Goal: Transaction & Acquisition: Purchase product/service

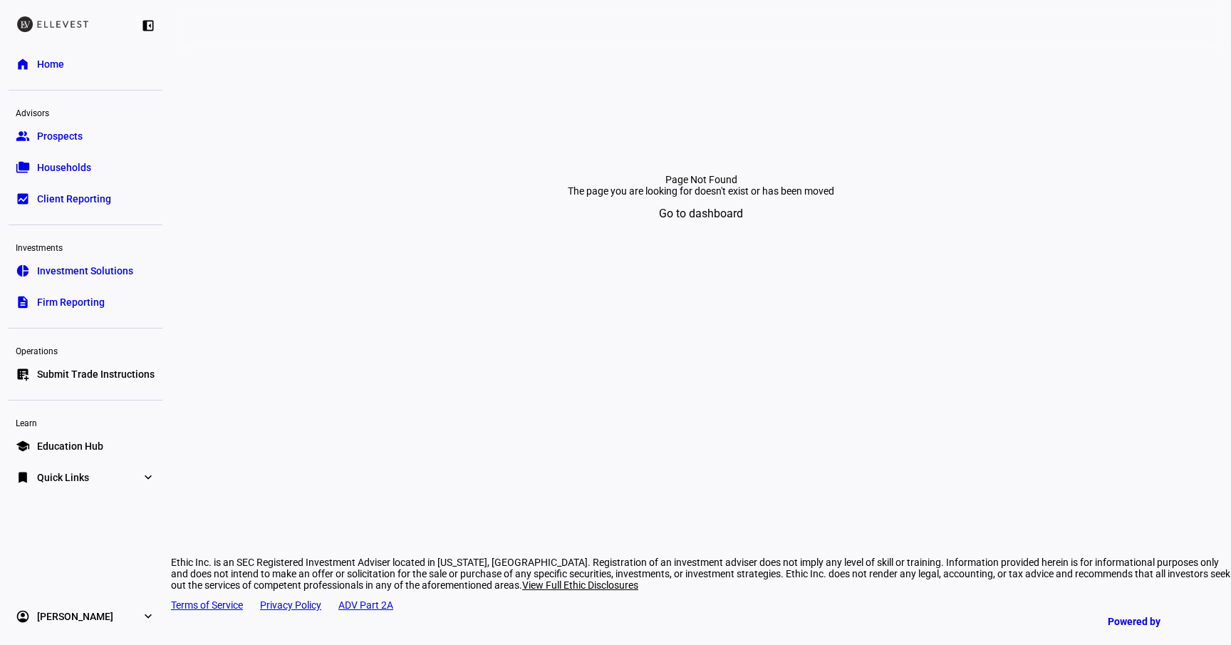
click at [113, 371] on span "Submit Trade Instructions" at bounding box center [96, 374] width 118 height 14
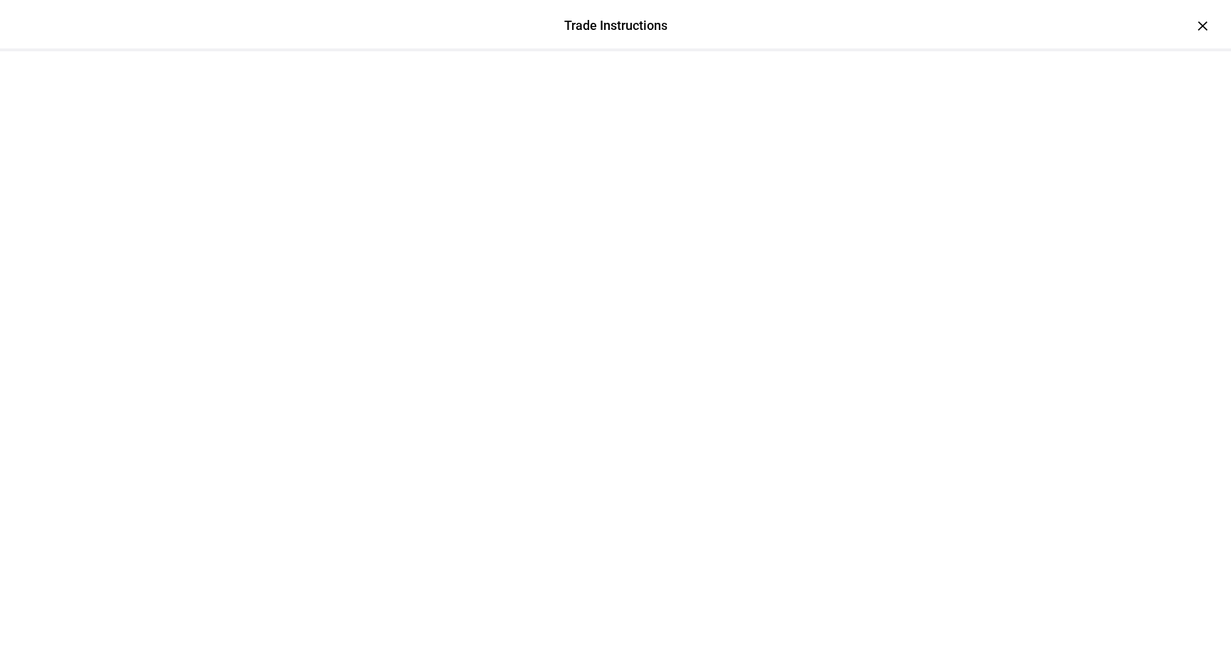
click at [1043, 51] on div at bounding box center [615, 86] width 855 height 71
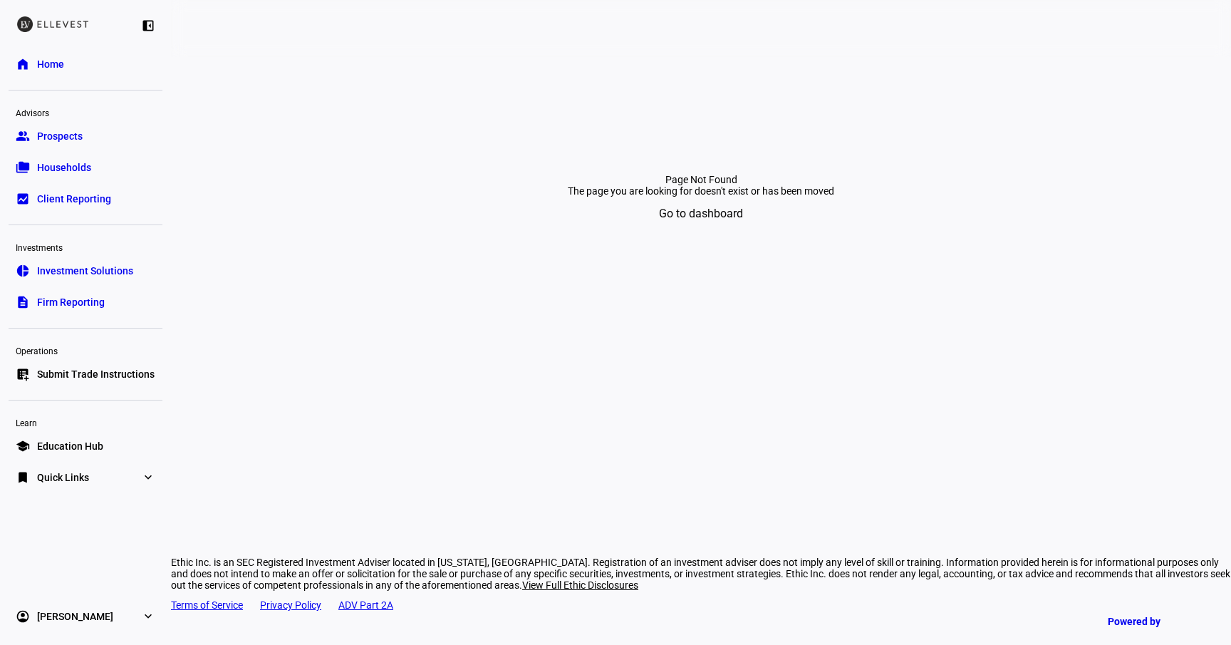
click at [97, 373] on span "Submit Trade Instructions" at bounding box center [96, 374] width 118 height 14
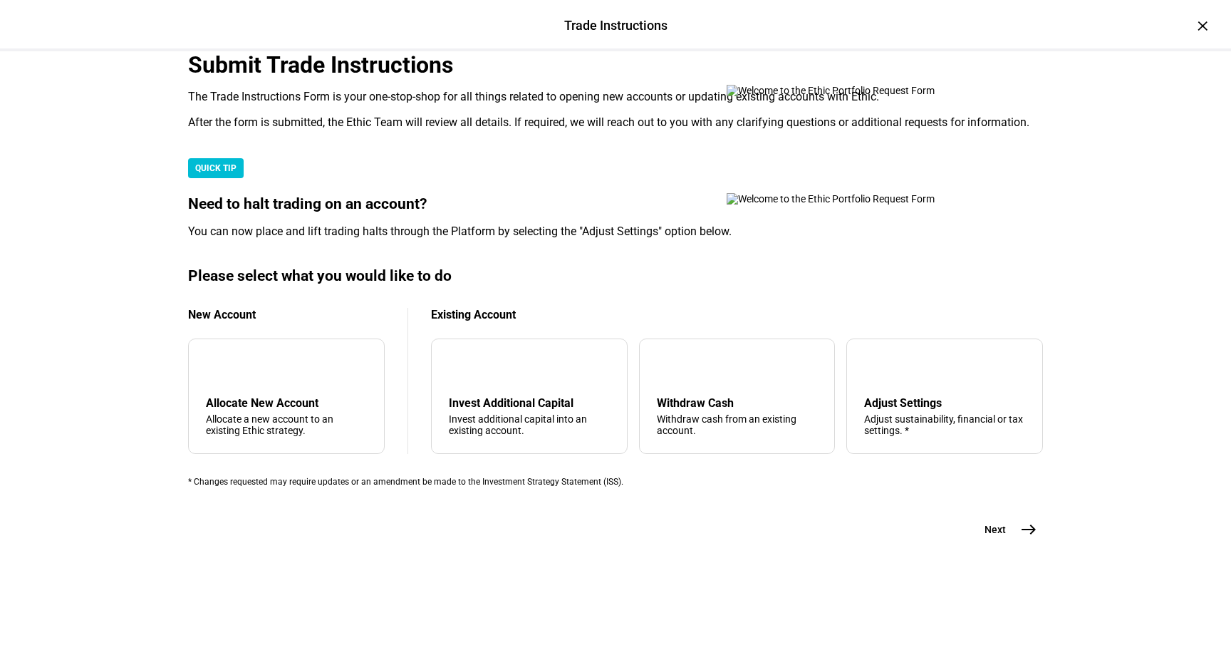
scroll to position [348, 0]
click at [910, 396] on div "Adjust Settings" at bounding box center [944, 403] width 161 height 14
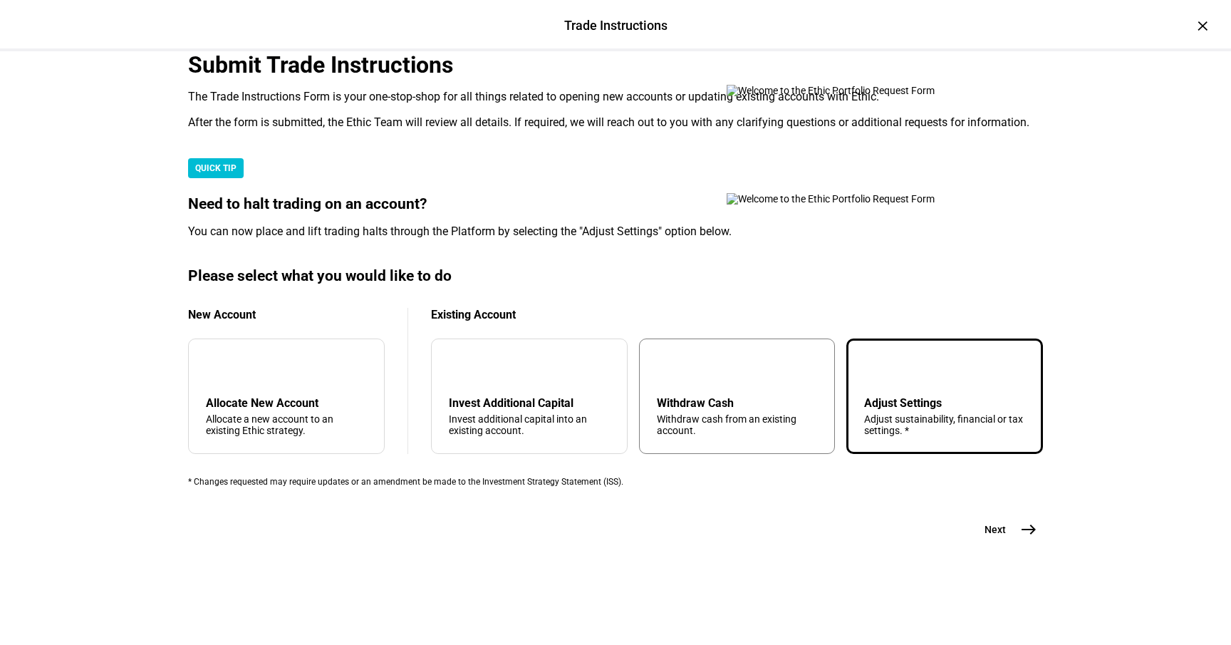
click at [732, 372] on div "arrow_upward Withdraw Cash Withdraw cash from an existing account." at bounding box center [737, 395] width 197 height 115
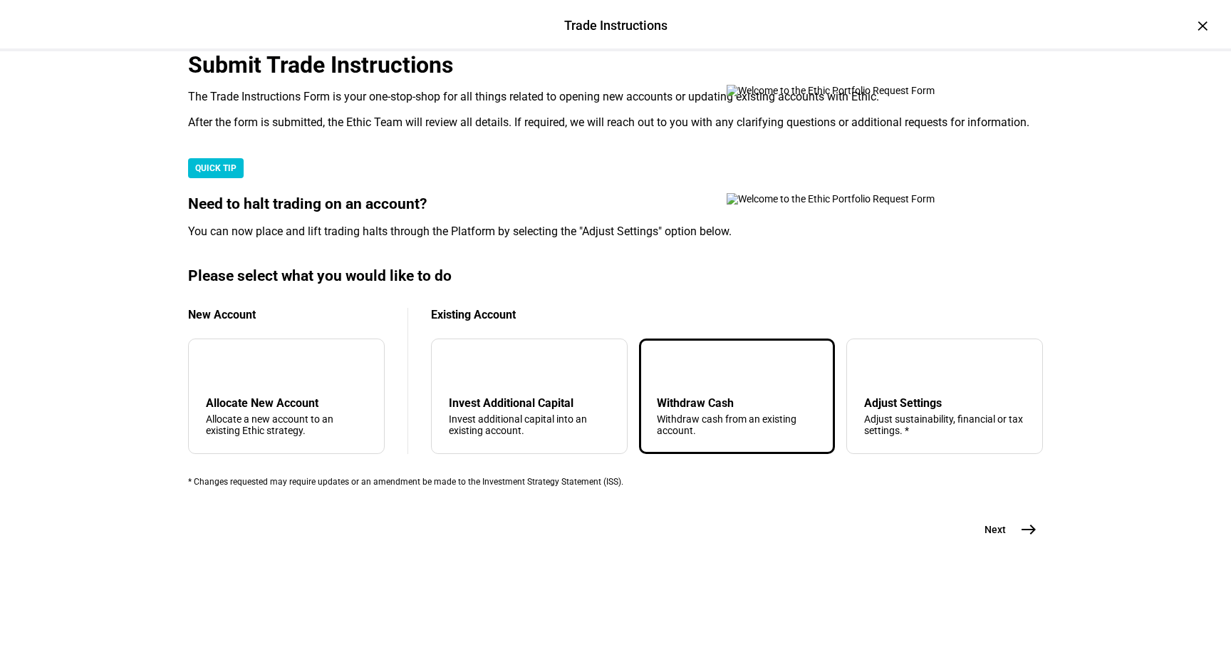
click at [985, 537] on span "Next" at bounding box center [995, 529] width 21 height 14
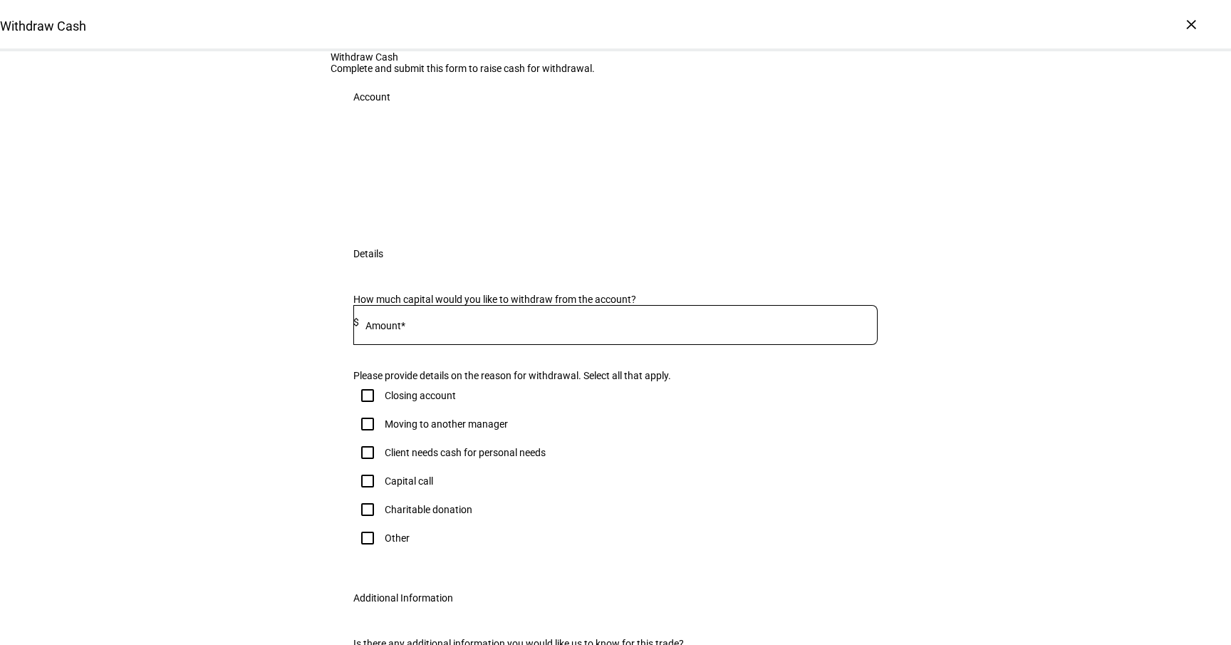
click at [518, 328] on input at bounding box center [618, 321] width 519 height 11
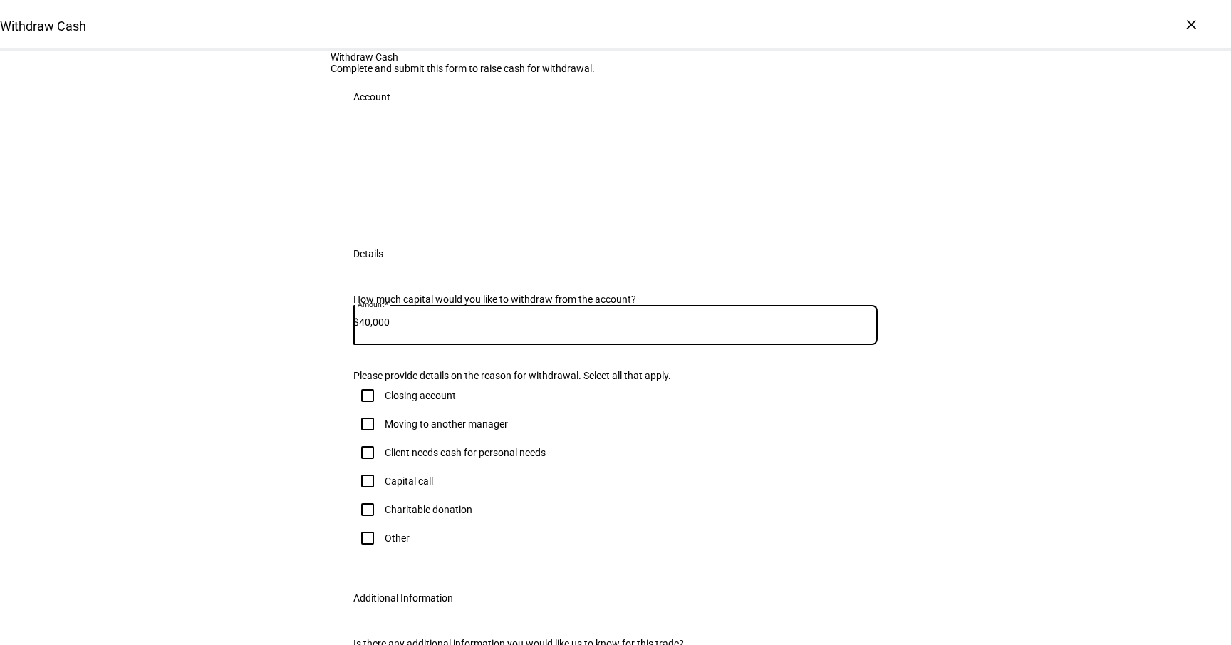
type input "40,000"
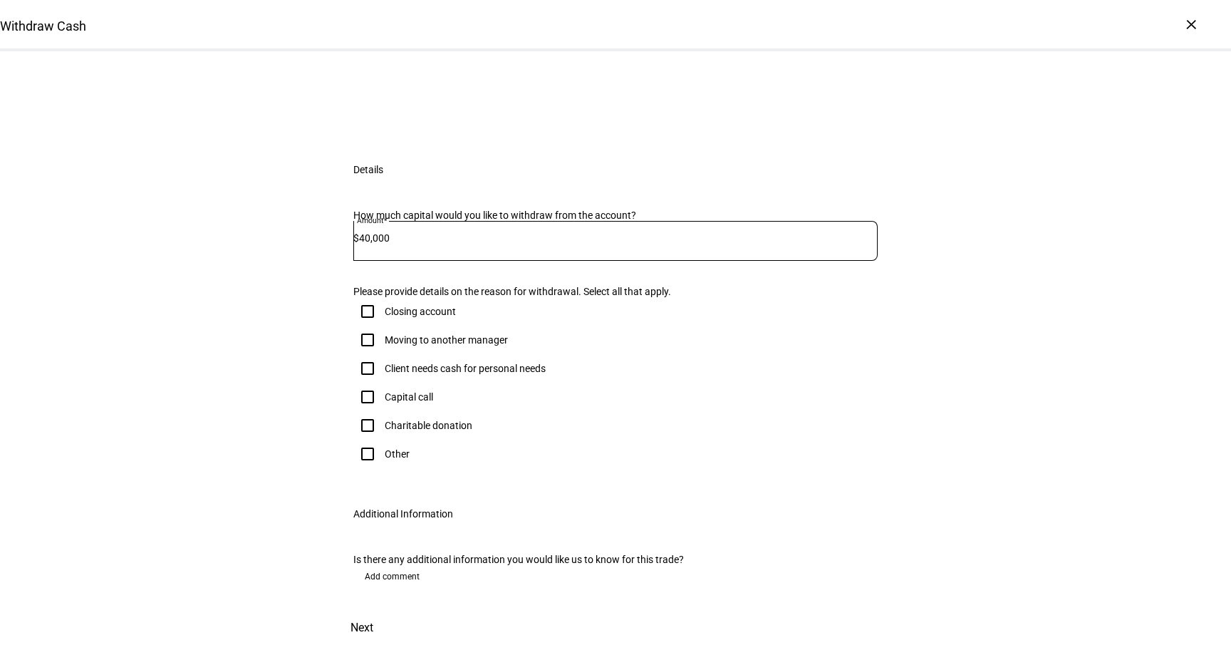
scroll to position [191, 0]
click at [436, 374] on div "Client needs cash for personal needs" at bounding box center [465, 368] width 161 height 11
click at [382, 383] on input "Client needs cash for personal needs" at bounding box center [367, 368] width 29 height 29
checkbox input "true"
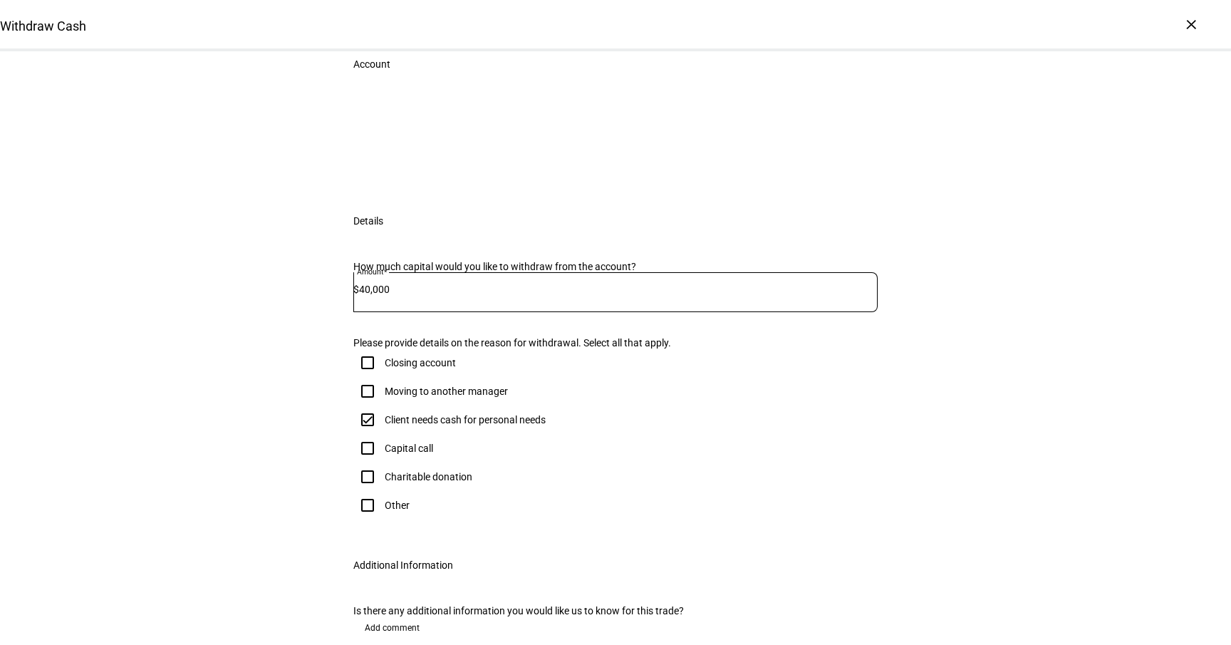
scroll to position [0, 0]
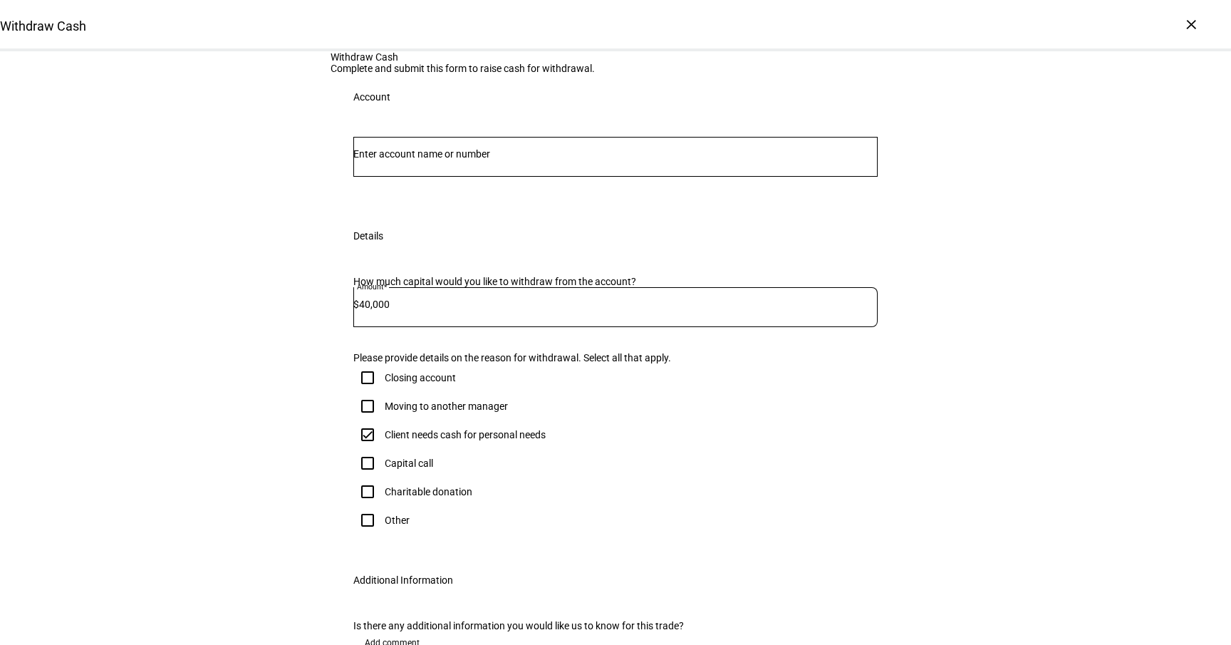
click at [441, 160] on input "Number" at bounding box center [615, 153] width 524 height 11
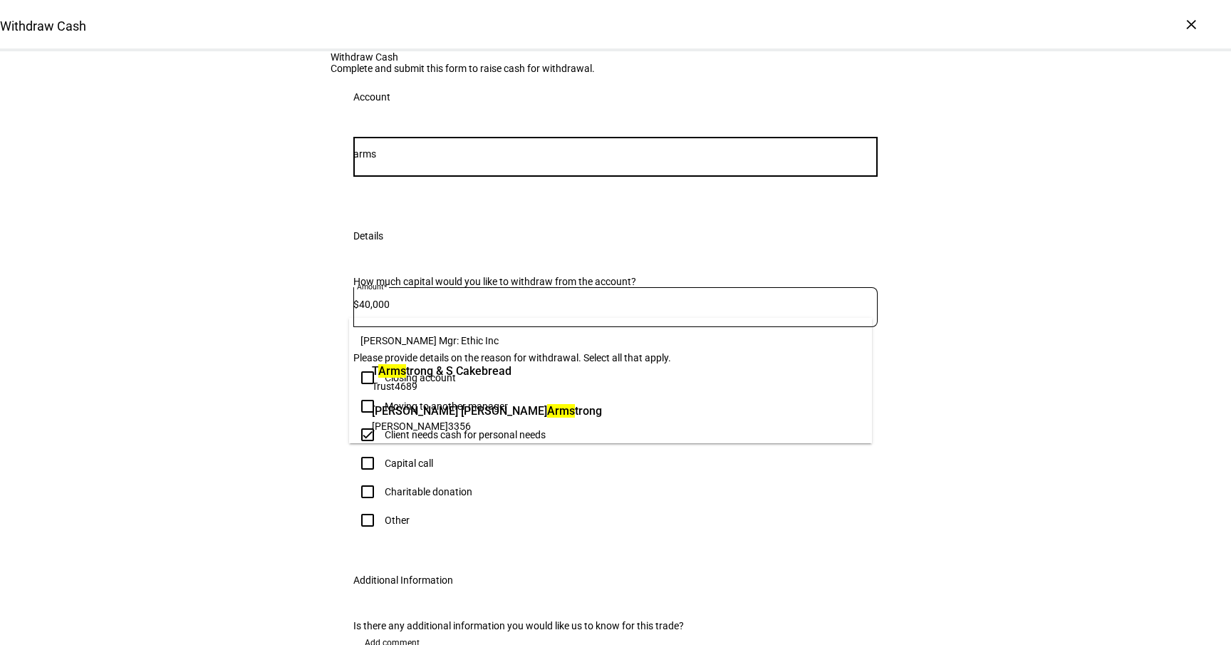
type input "arms"
click at [507, 383] on span "Trust 4689" at bounding box center [442, 386] width 140 height 14
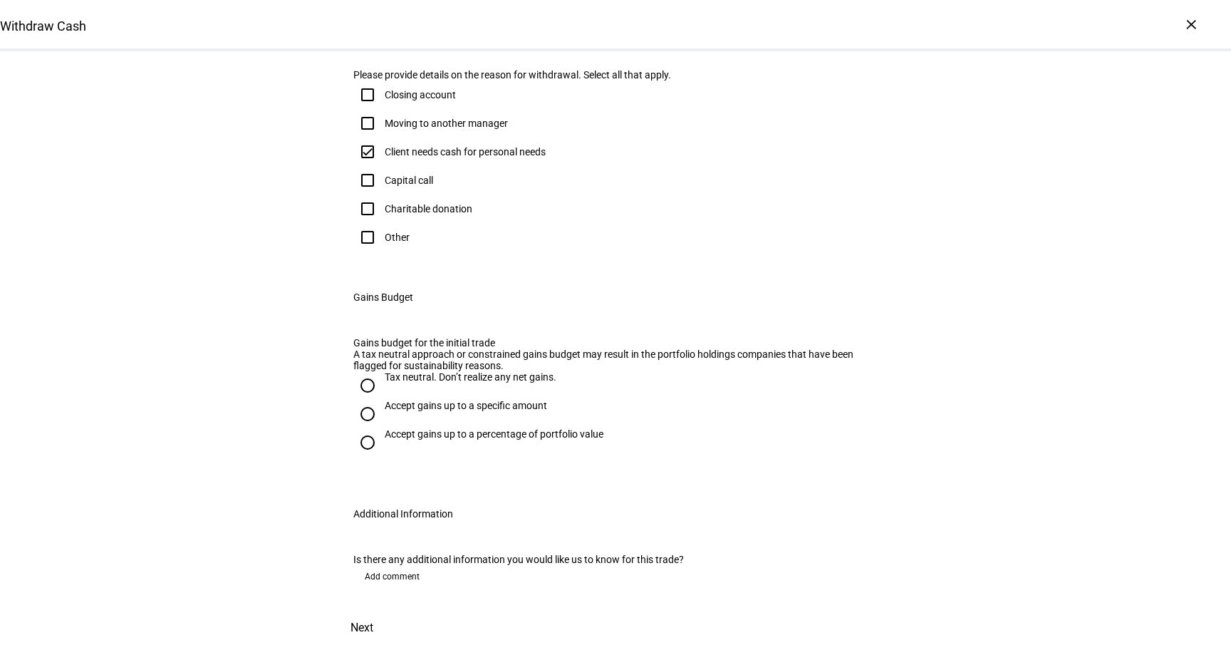
scroll to position [646, 0]
click at [463, 371] on div "Tax neutral. Don’t realize any net gains." at bounding box center [471, 376] width 172 height 11
click at [382, 371] on input "Tax neutral. Don’t realize any net gains." at bounding box center [367, 385] width 29 height 29
radio input "true"
click at [373, 613] on span "Next" at bounding box center [362, 628] width 23 height 34
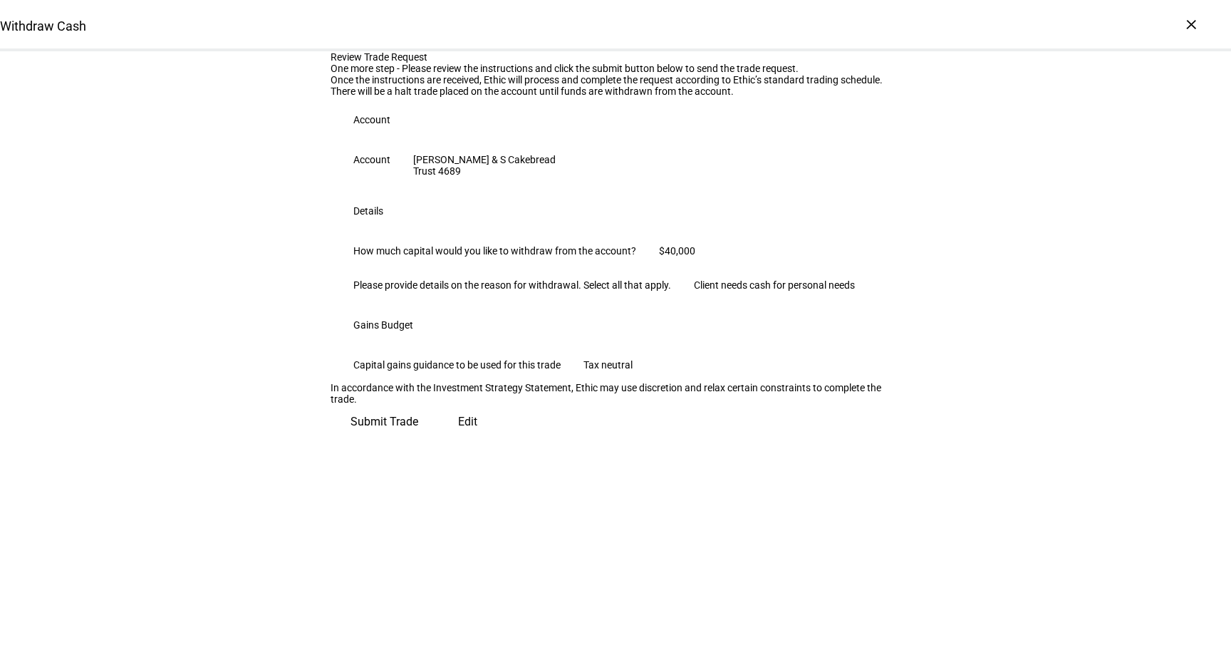
scroll to position [149, 0]
click at [418, 439] on span "Submit Trade" at bounding box center [385, 422] width 68 height 34
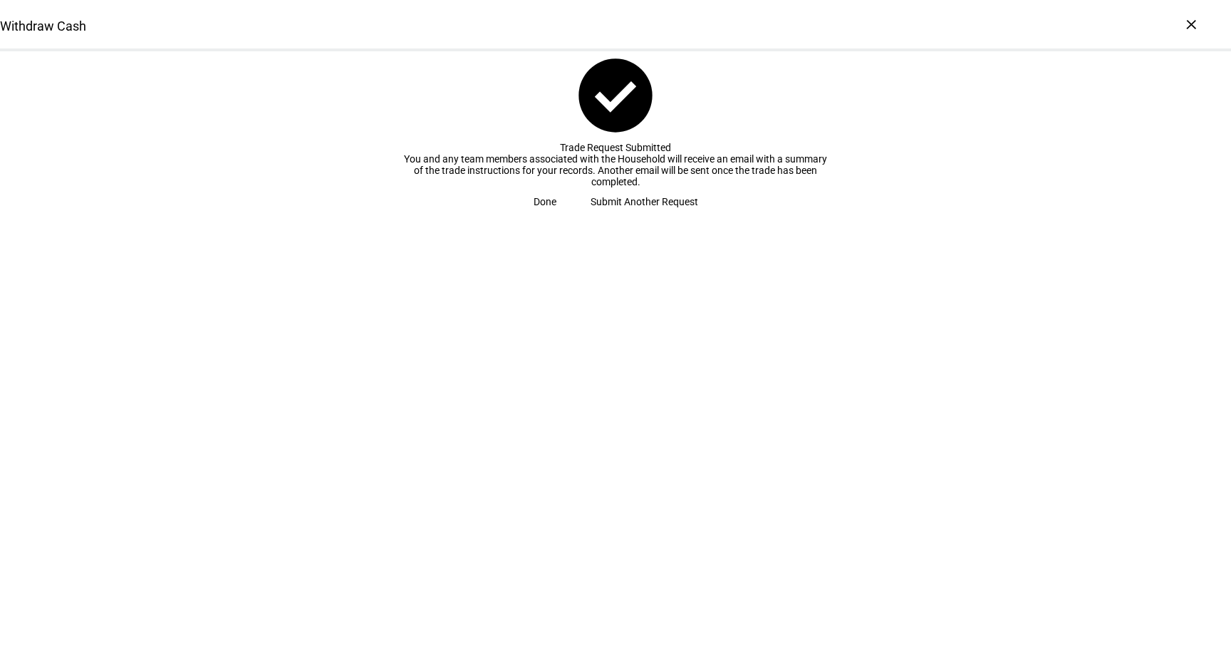
click at [556, 216] on span "Done" at bounding box center [545, 201] width 23 height 29
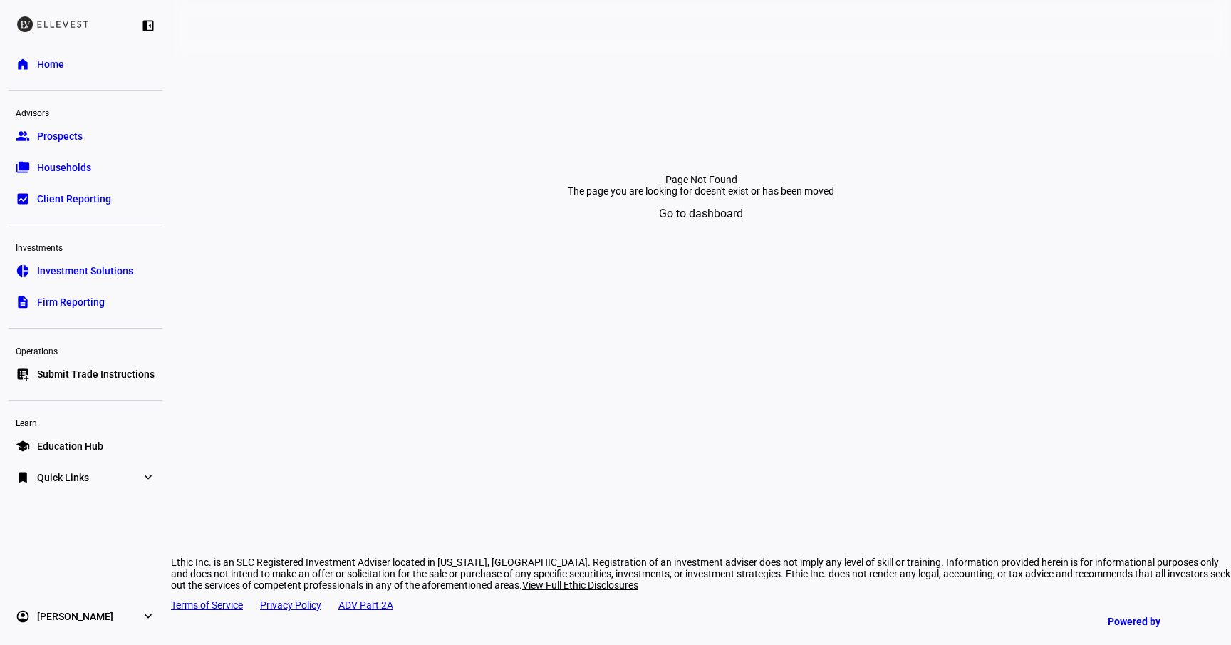
click at [65, 307] on span "Firm Reporting" at bounding box center [71, 302] width 68 height 14
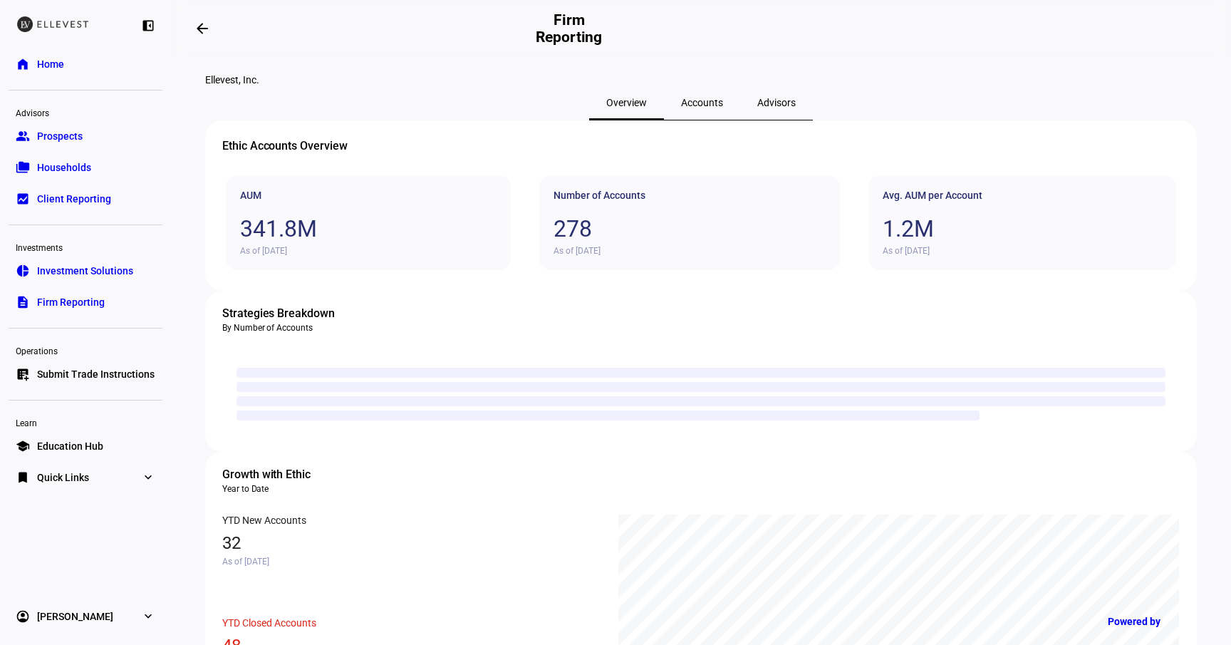
click at [688, 108] on span "Accounts" at bounding box center [702, 103] width 42 height 10
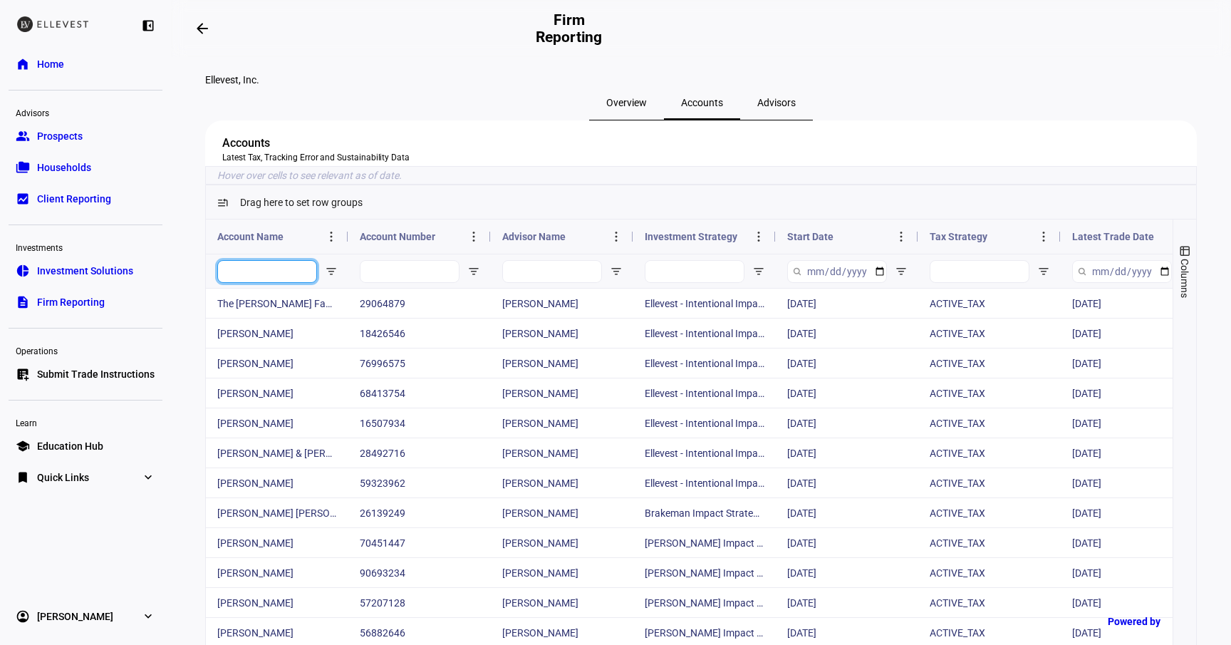
click at [267, 283] on input "Account Name Filter Input" at bounding box center [267, 271] width 100 height 23
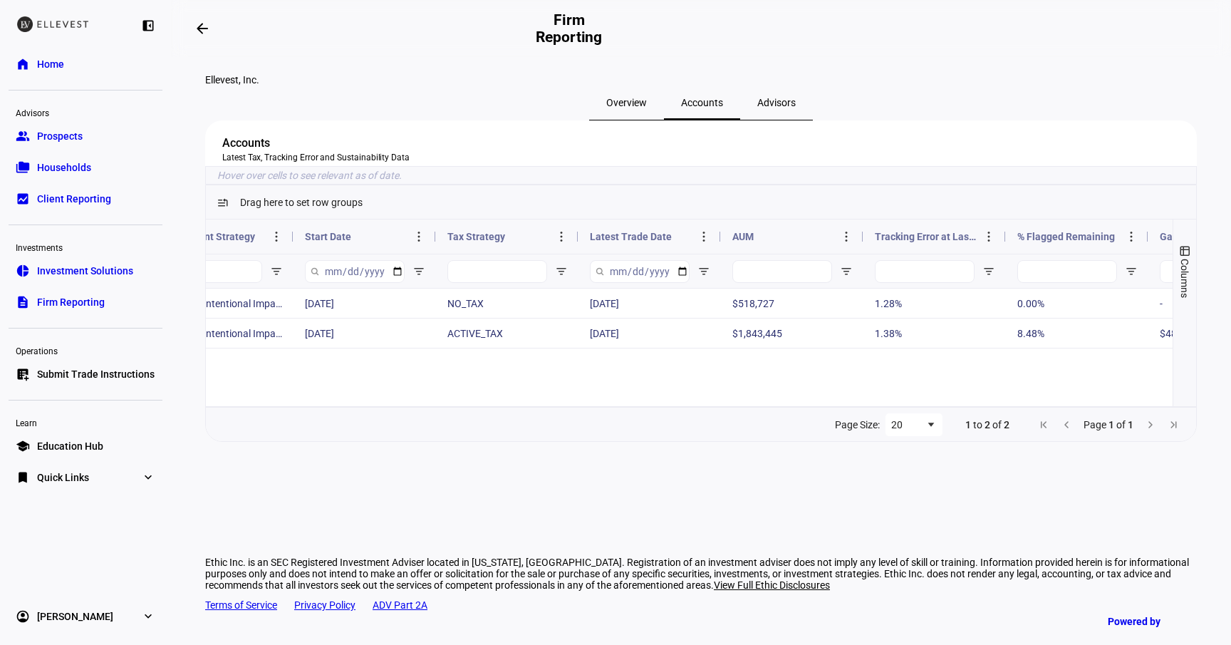
scroll to position [0, 485]
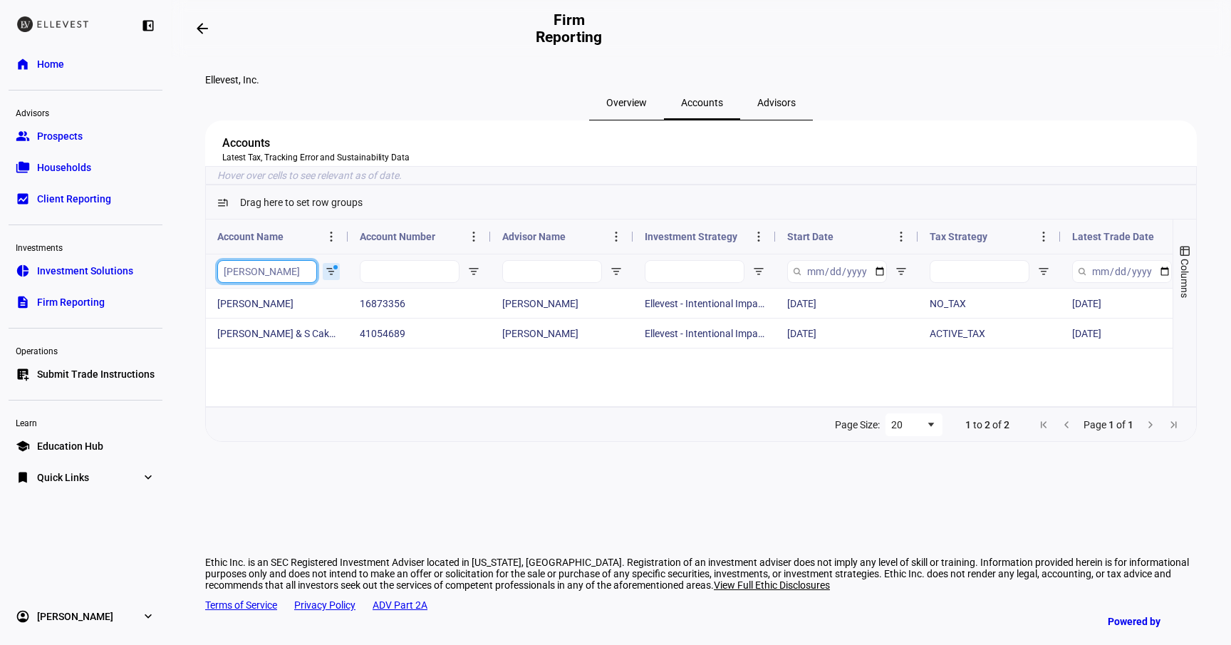
type input "[PERSON_NAME]"
